Goal: Task Accomplishment & Management: Use online tool/utility

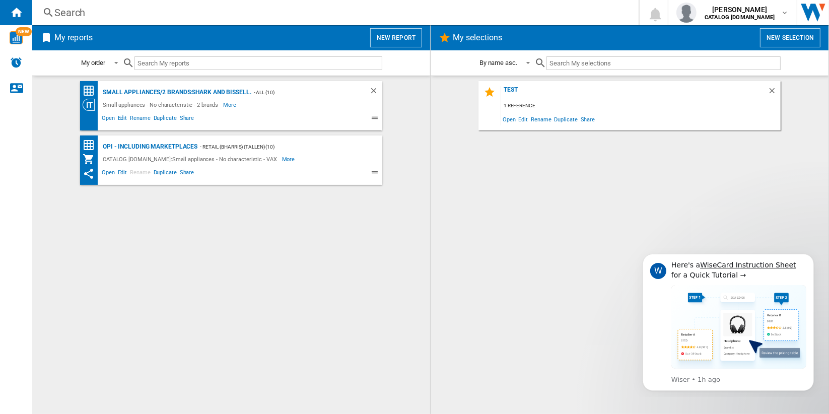
click at [404, 40] on button "New report" at bounding box center [396, 37] width 52 height 19
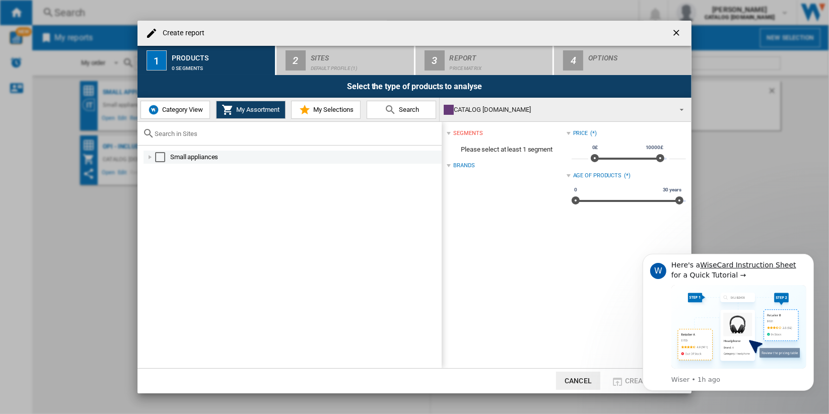
click at [150, 158] on div at bounding box center [150, 157] width 10 height 10
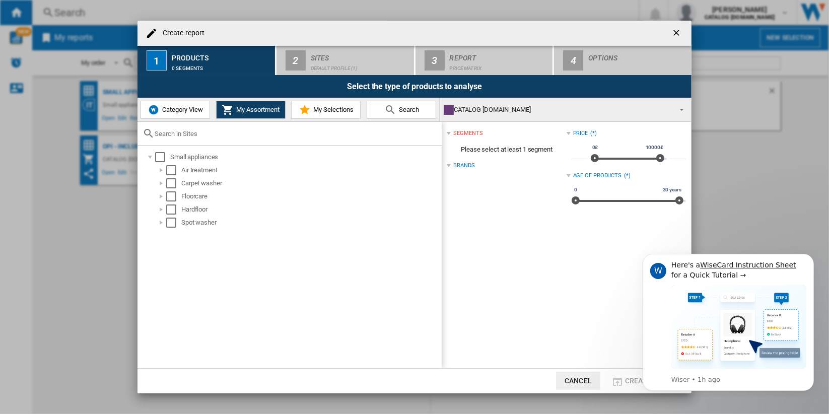
click at [679, 31] on ng-md-icon "getI18NText('BUTTONS.CLOSE_DIALOG')" at bounding box center [678, 34] width 12 height 12
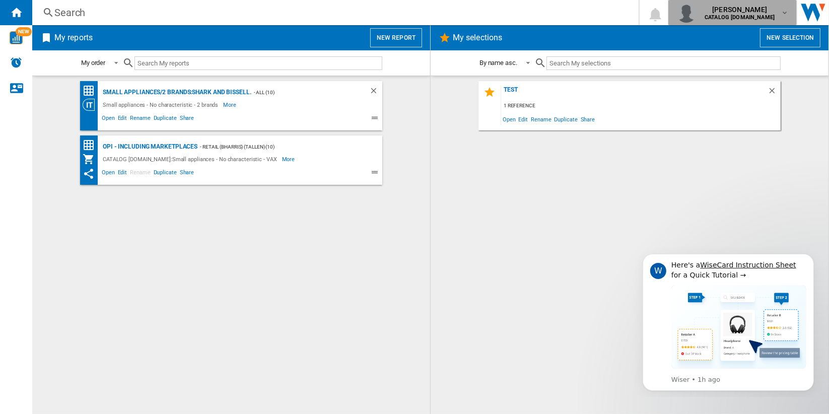
click at [787, 16] on md-icon "button" at bounding box center [785, 13] width 8 height 8
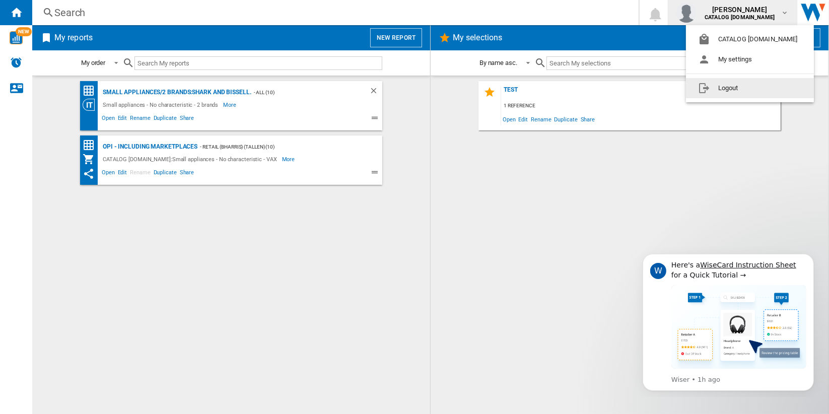
click at [759, 88] on button "Logout" at bounding box center [750, 88] width 128 height 20
